Goal: Information Seeking & Learning: Learn about a topic

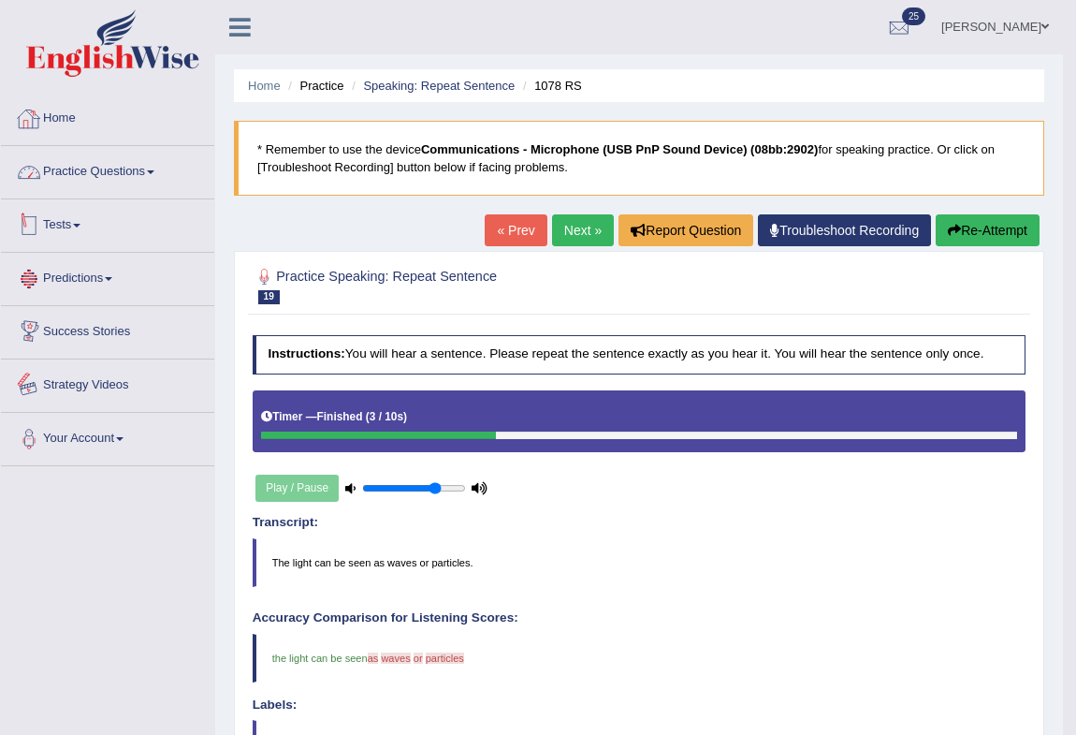
click at [66, 120] on link "Home" at bounding box center [107, 116] width 213 height 47
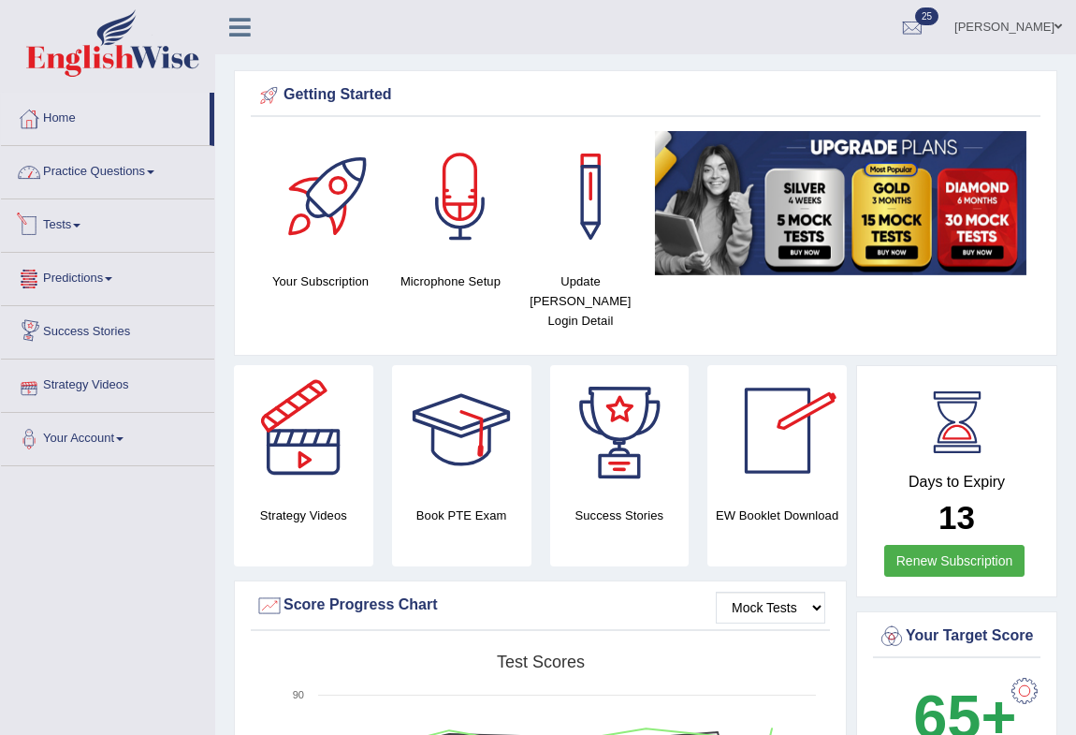
click at [126, 168] on link "Practice Questions" at bounding box center [107, 169] width 213 height 47
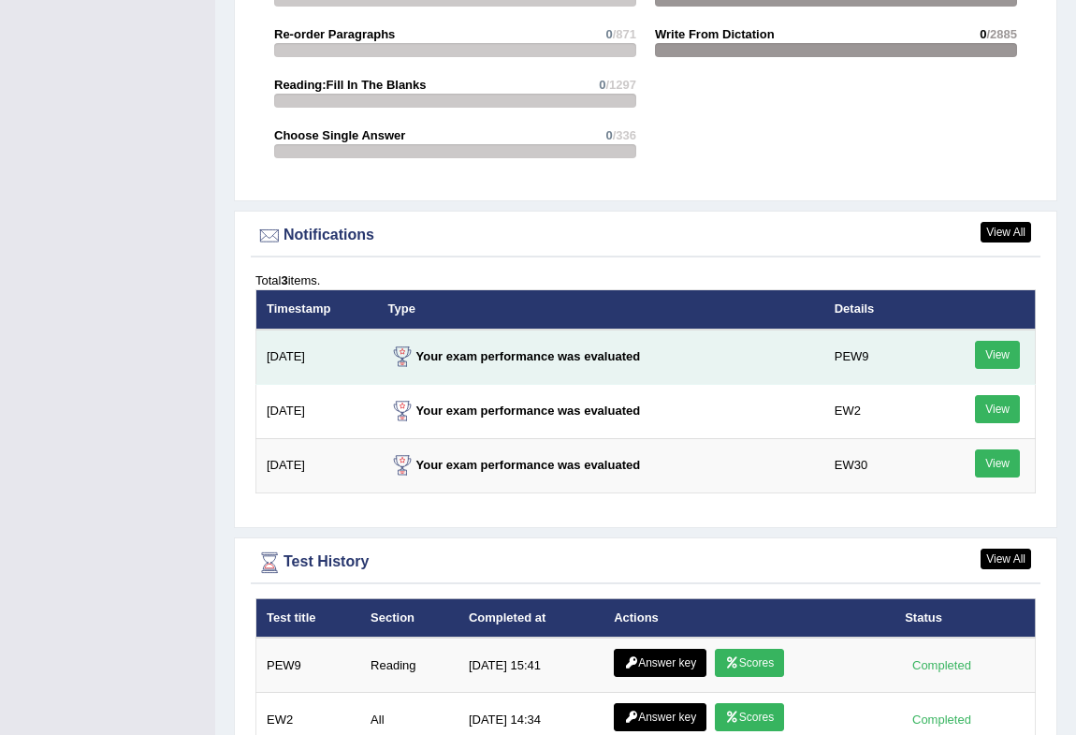
scroll to position [2537, 0]
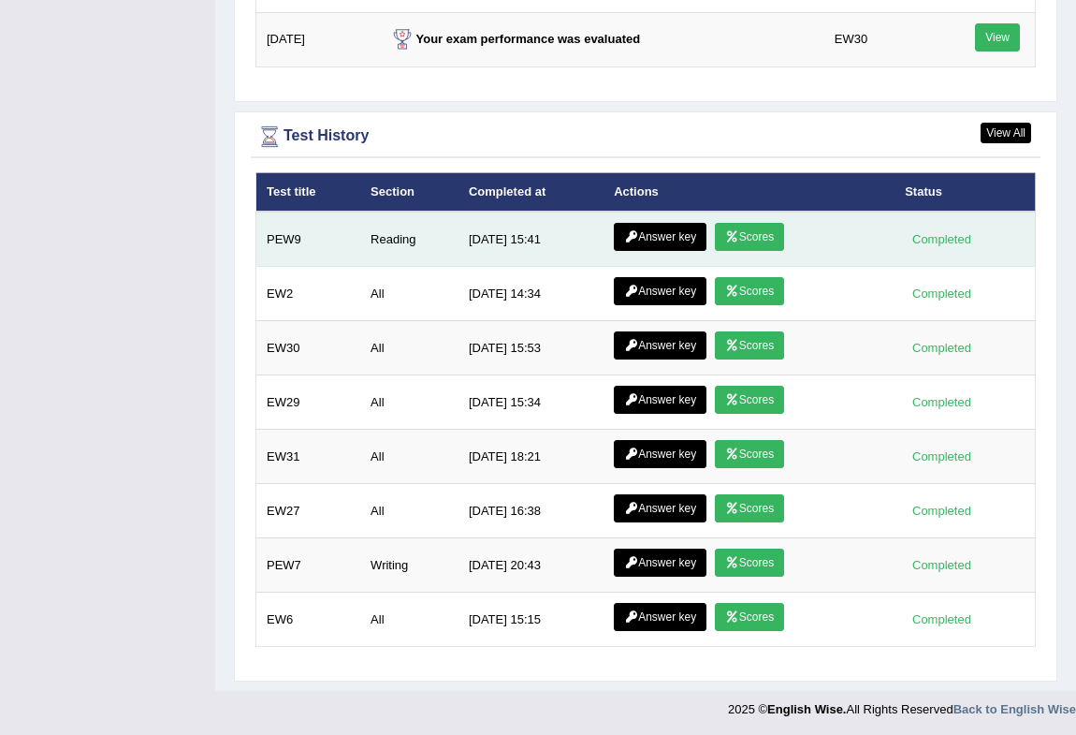
click at [654, 239] on link "Answer key" at bounding box center [660, 237] width 93 height 28
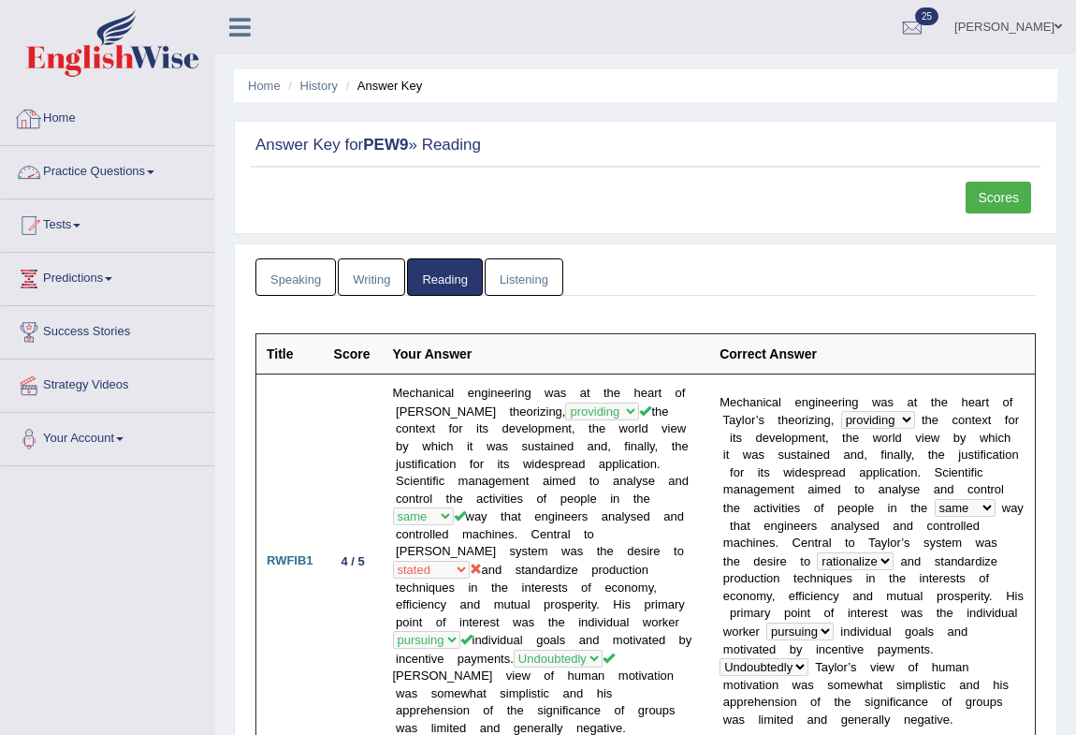
click at [63, 115] on link "Home" at bounding box center [107, 116] width 213 height 47
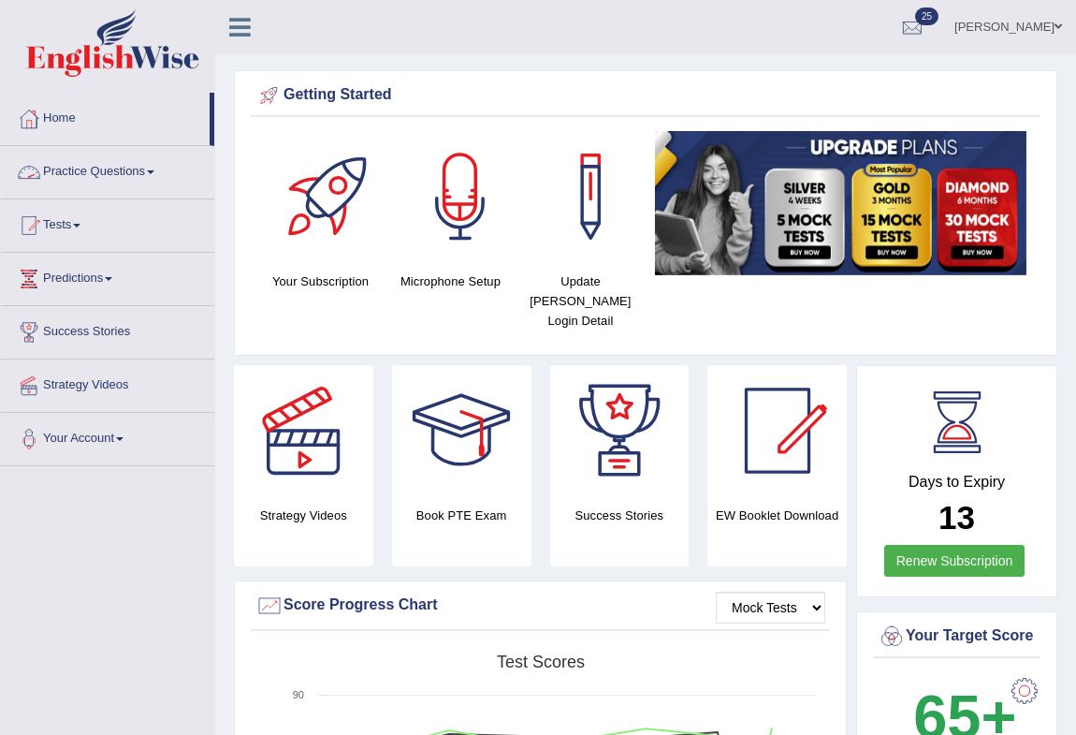
click at [151, 168] on link "Practice Questions" at bounding box center [107, 169] width 213 height 47
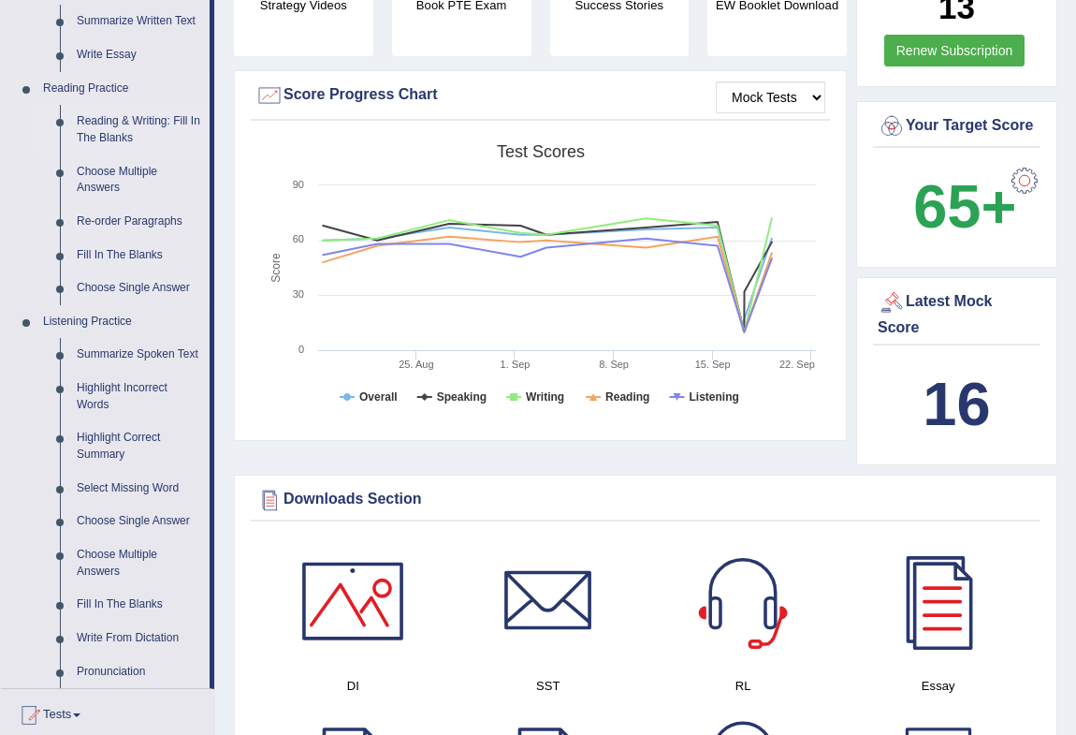
scroll to position [595, 0]
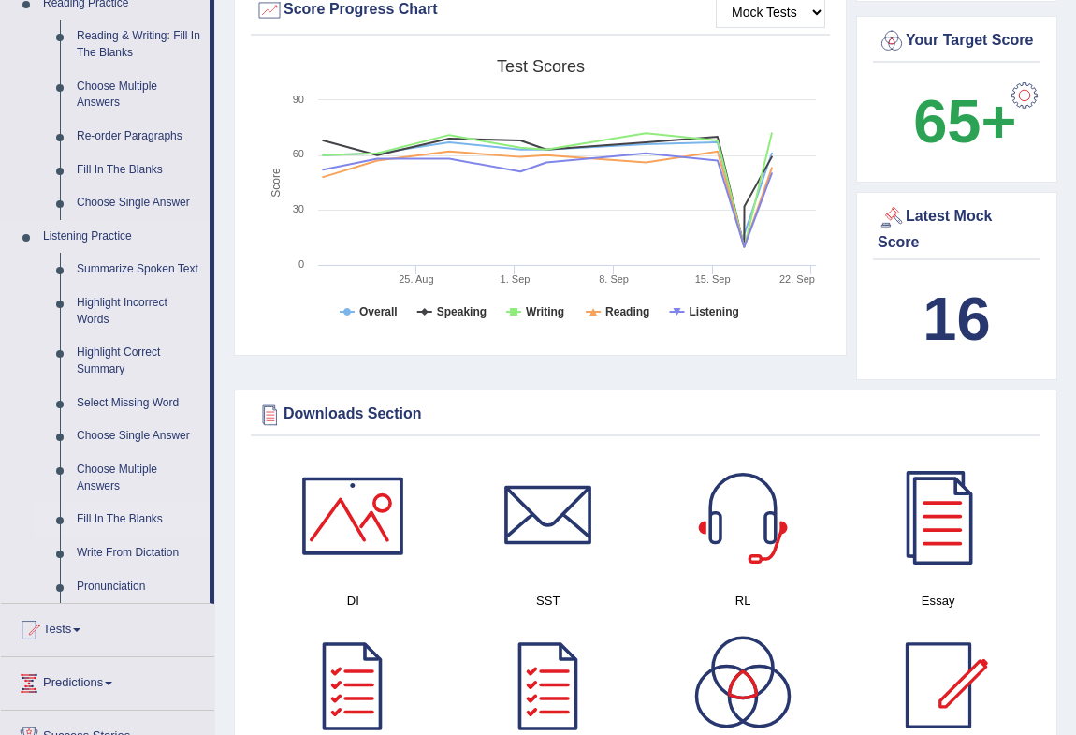
click at [148, 518] on link "Fill In The Blanks" at bounding box center [138, 520] width 141 height 34
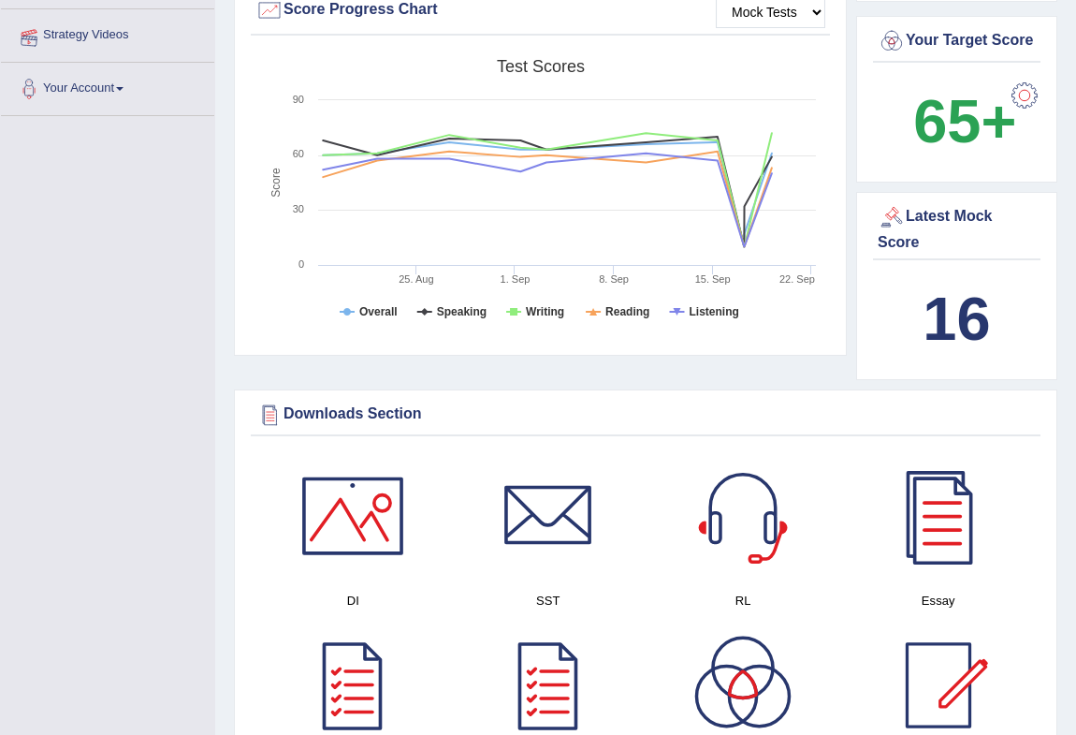
scroll to position [265, 0]
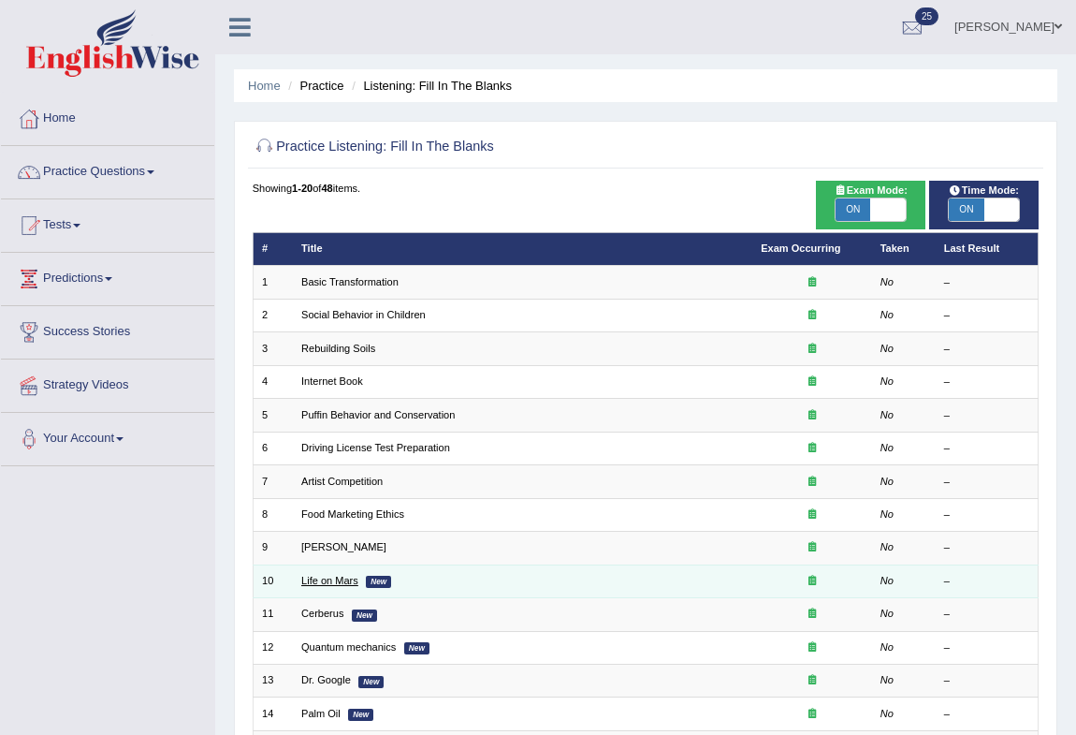
click at [337, 576] on link "Life on Mars" at bounding box center [329, 580] width 57 height 11
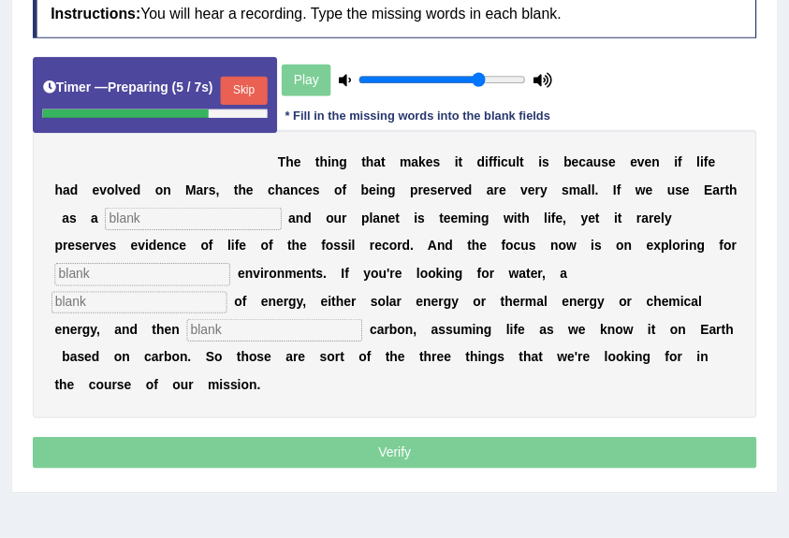
scroll to position [248, 0]
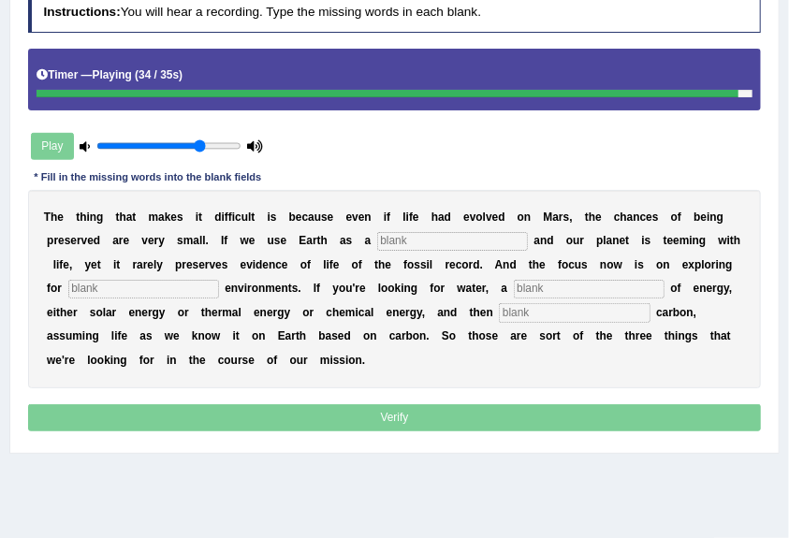
click at [403, 242] on input "text" at bounding box center [452, 241] width 151 height 19
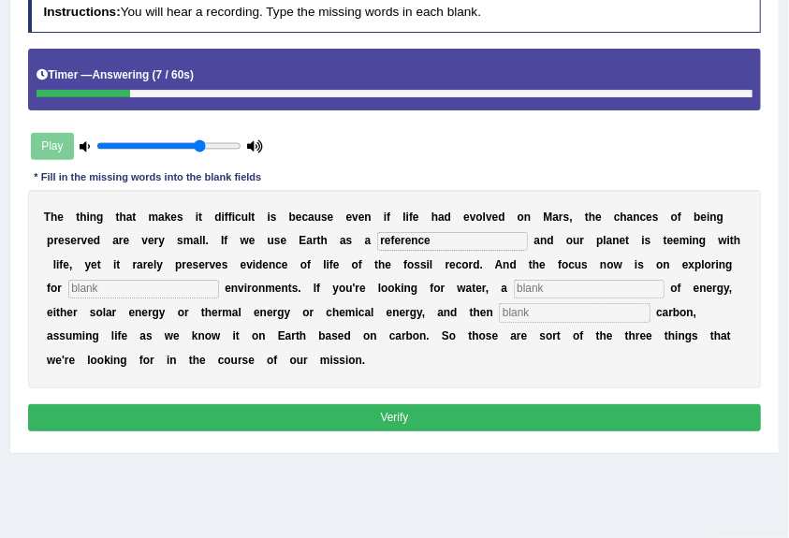
type input "reference"
click at [182, 285] on input "text" at bounding box center [143, 289] width 151 height 19
type input "habitable"
click at [547, 286] on input "text" at bounding box center [589, 289] width 151 height 19
type input "source"
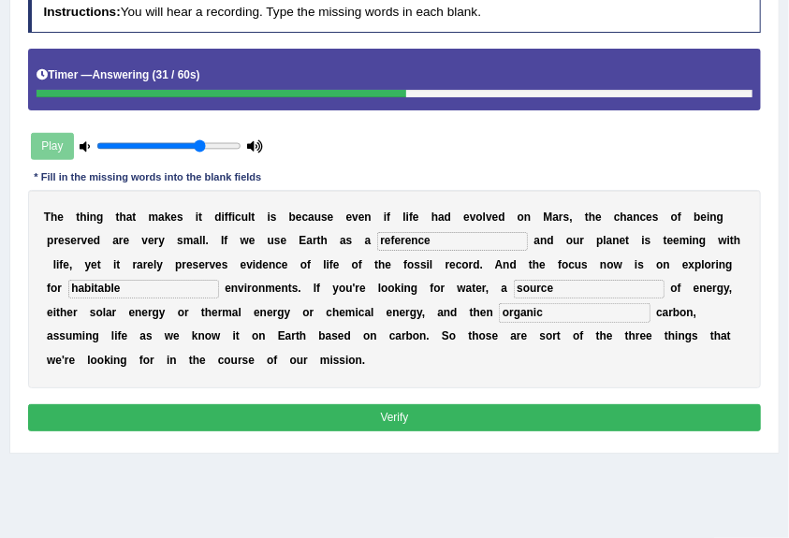
type input "organic"
click at [482, 415] on button "Verify" at bounding box center [395, 417] width 734 height 27
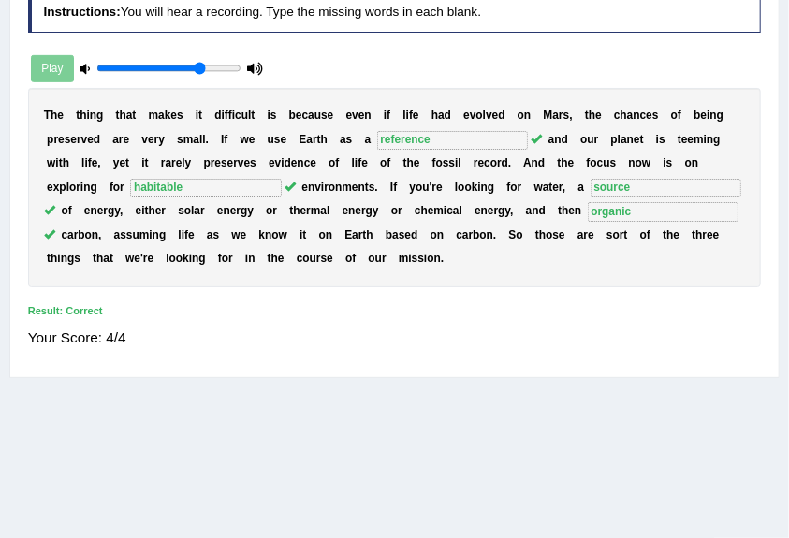
scroll to position [124, 0]
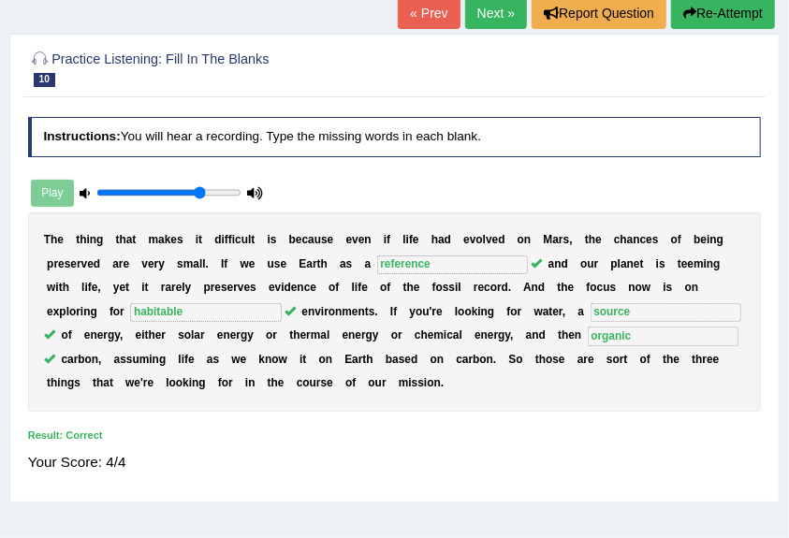
click at [510, 16] on link "Next »" at bounding box center [496, 13] width 62 height 32
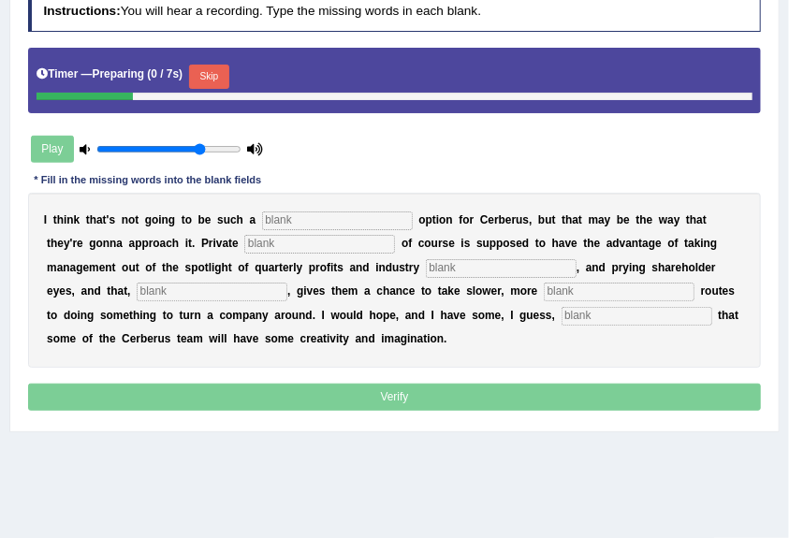
scroll to position [249, 0]
click at [329, 215] on input "text" at bounding box center [337, 221] width 151 height 19
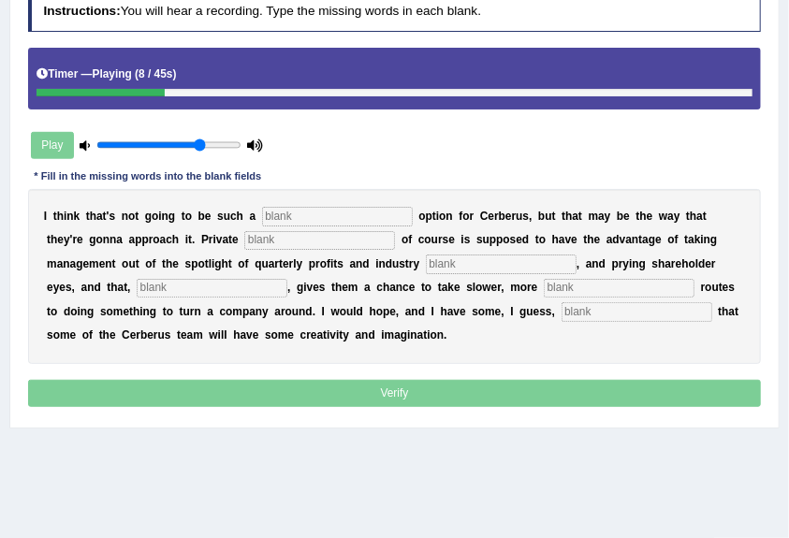
scroll to position [0, 0]
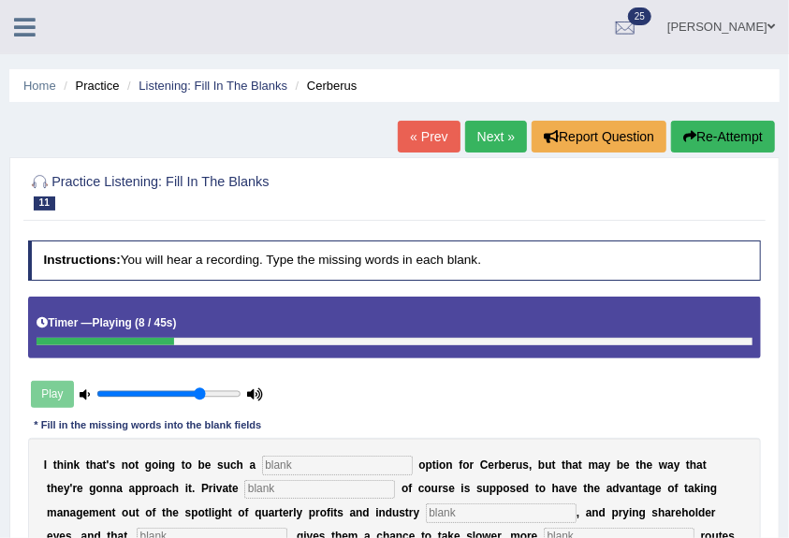
click at [496, 140] on link "Next »" at bounding box center [496, 137] width 62 height 32
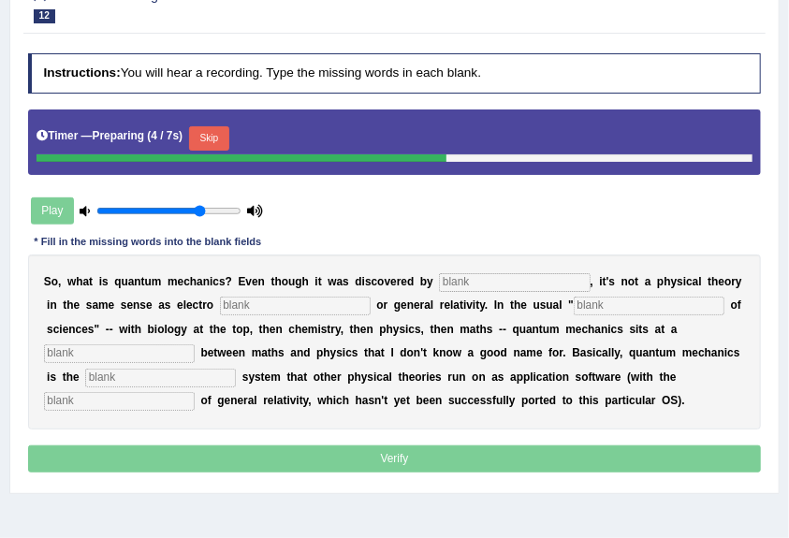
scroll to position [312, 0]
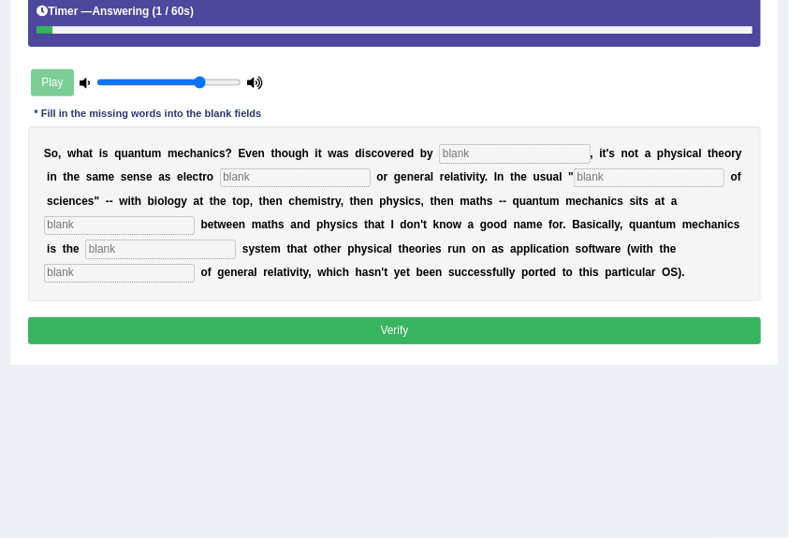
click at [488, 157] on input "text" at bounding box center [514, 153] width 151 height 19
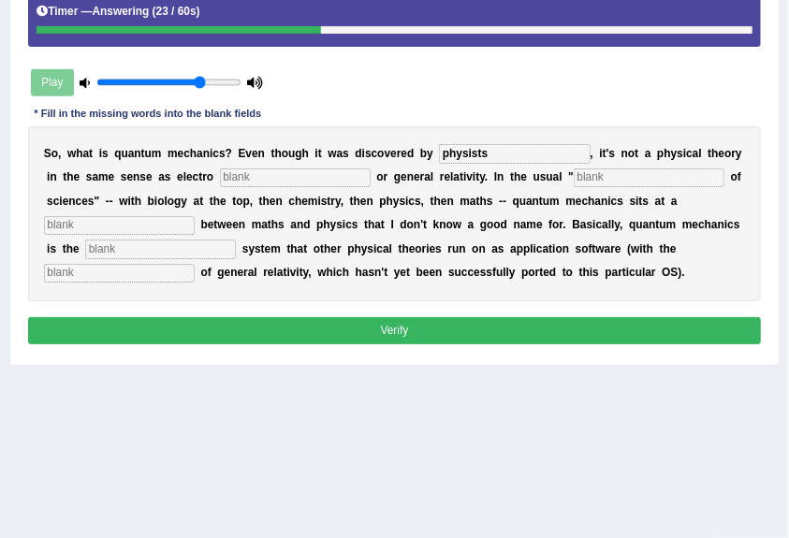
type input "physists"
type input "magnetism"
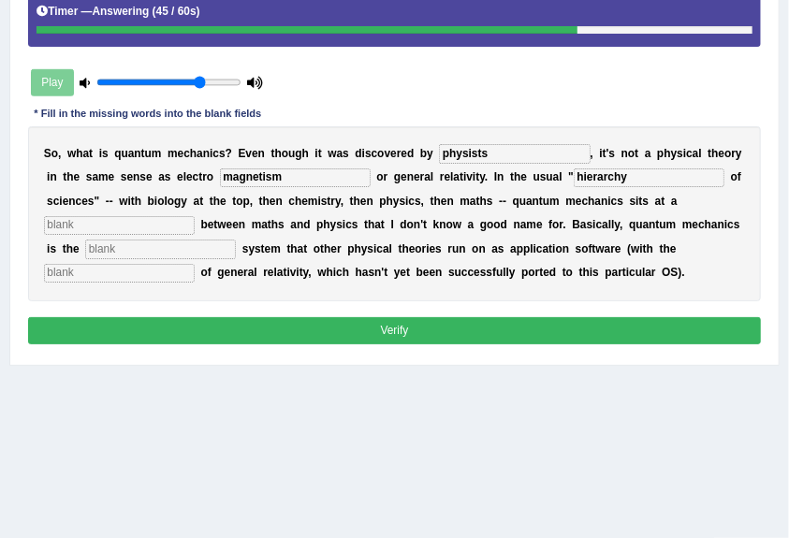
type input "hierarchy"
type input "level"
type input "operating"
type input "exception"
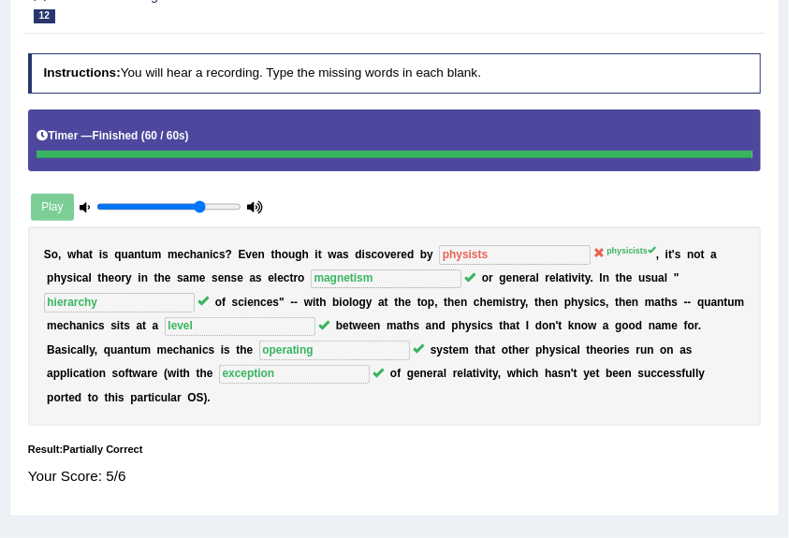
scroll to position [124, 0]
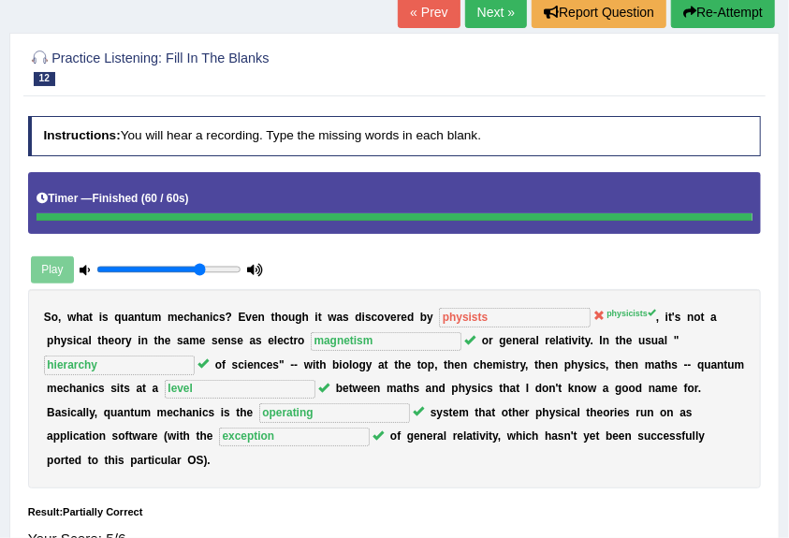
click at [489, 19] on link "Next »" at bounding box center [496, 12] width 62 height 32
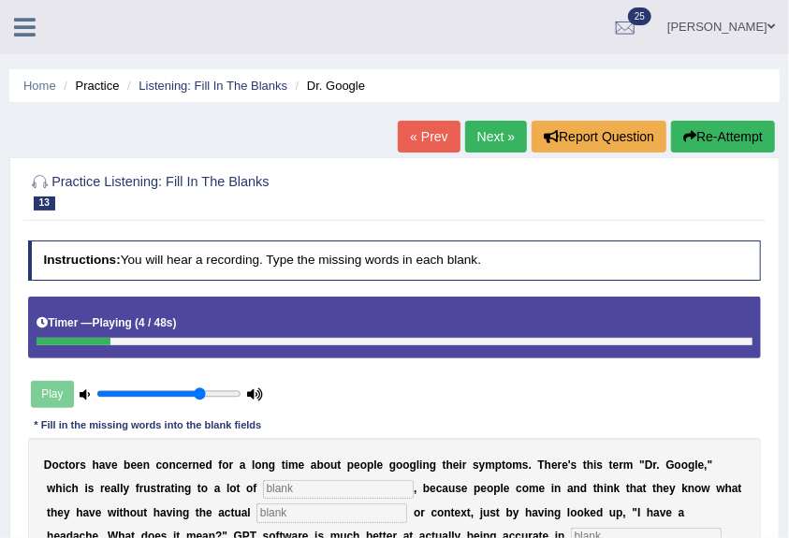
click at [465, 133] on link "Next »" at bounding box center [496, 137] width 62 height 32
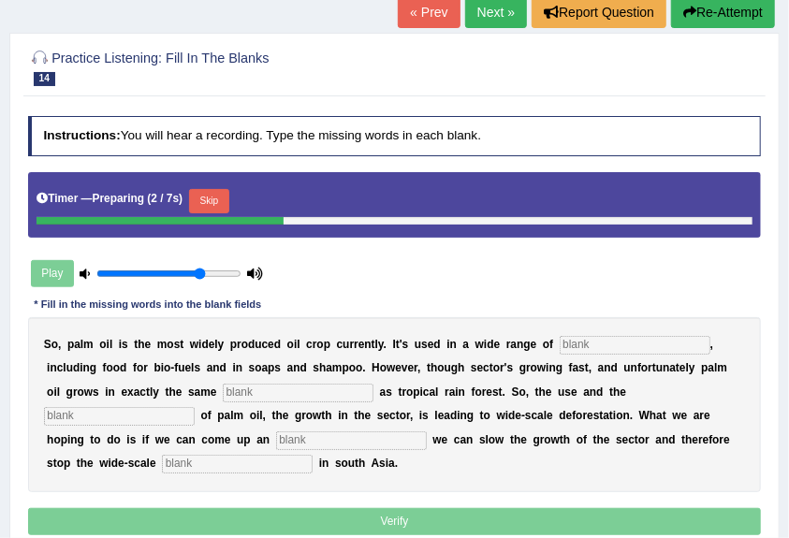
scroll to position [187, 0]
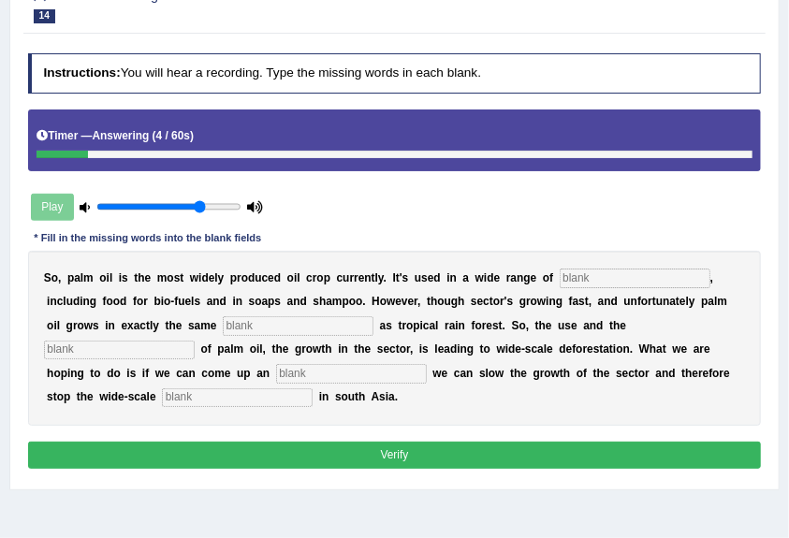
click at [666, 277] on input "text" at bounding box center [635, 278] width 151 height 19
type input "industries"
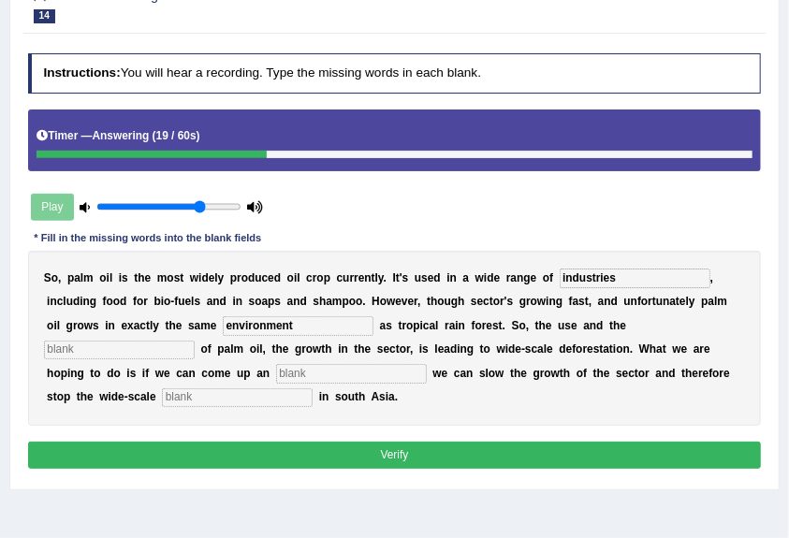
type input "environment"
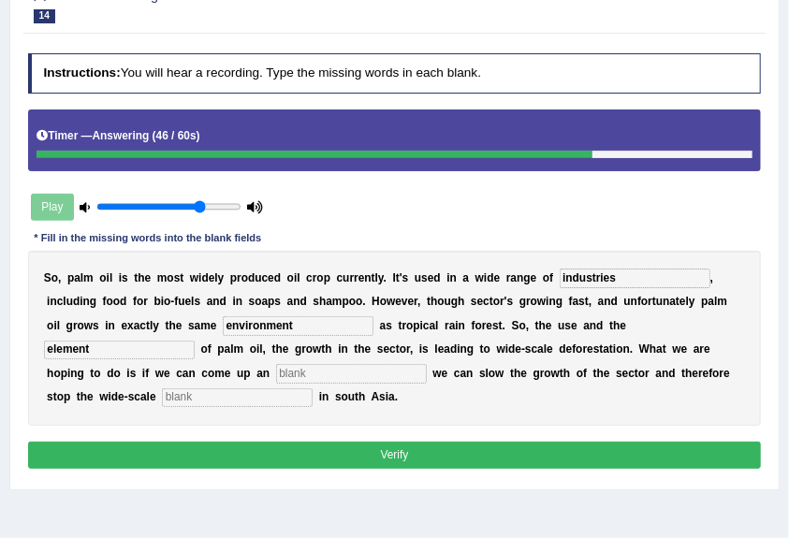
type input "element"
type input "alternative"
type input "deforestation"
click at [477, 442] on button "Verify" at bounding box center [395, 455] width 734 height 27
